Goal: Information Seeking & Learning: Stay updated

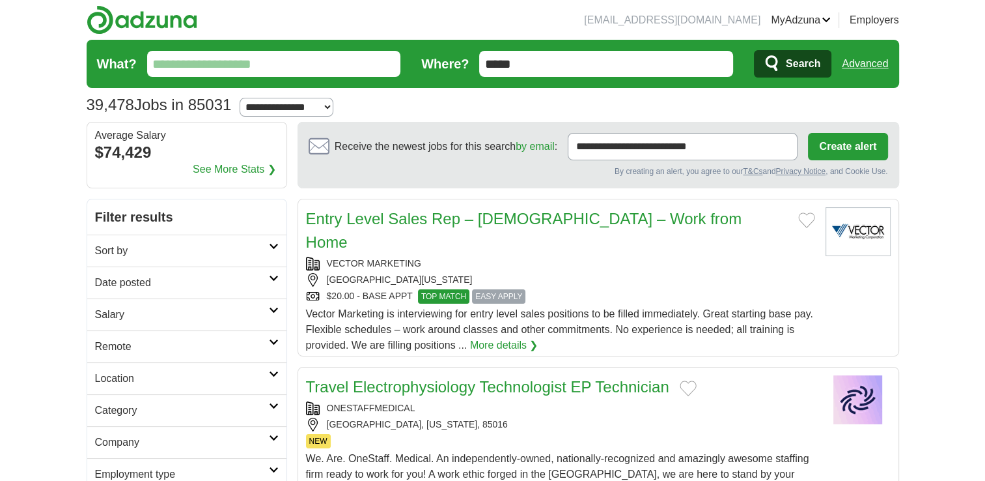
click at [234, 275] on h2 "Date posted" at bounding box center [182, 283] width 174 height 16
click at [131, 328] on link "Last 3 days" at bounding box center [187, 332] width 184 height 16
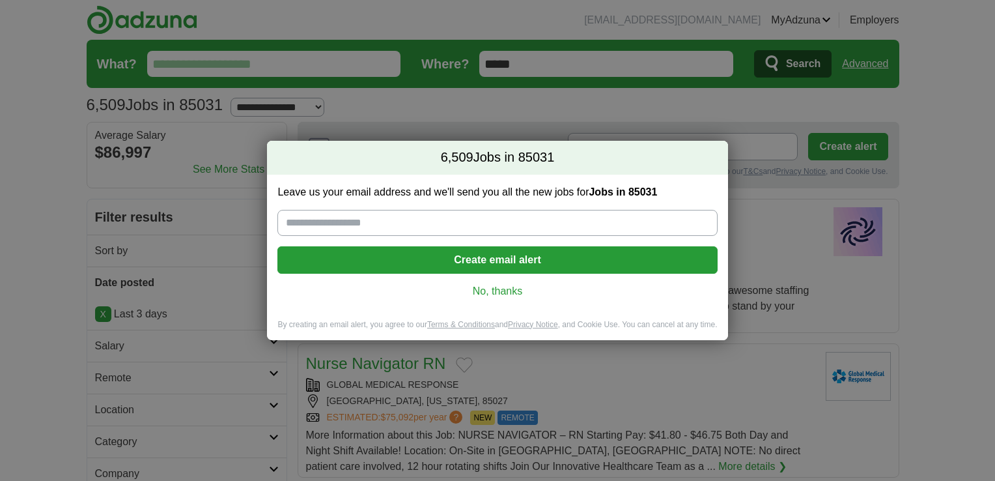
click at [494, 294] on link "No, thanks" at bounding box center [497, 291] width 419 height 14
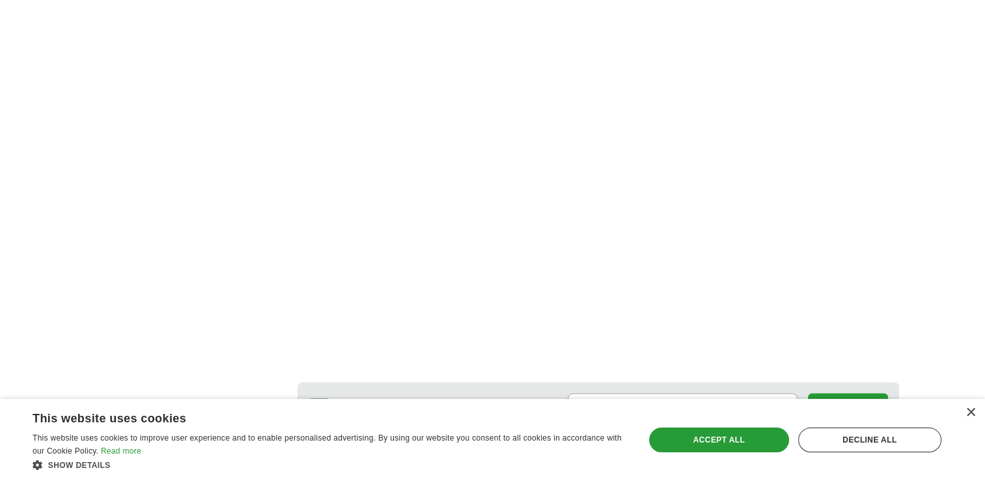
scroll to position [2267, 0]
